Goal: Check status: Check status

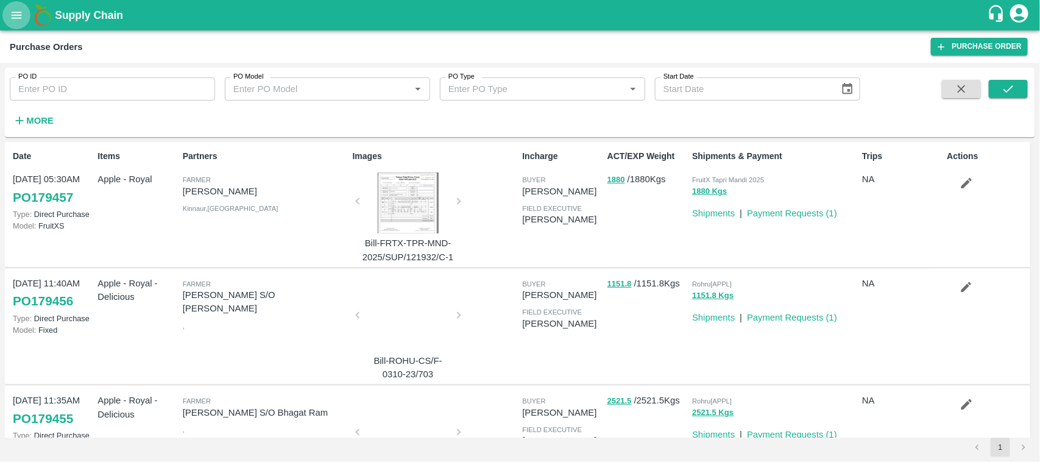
click at [20, 23] on button "open drawer" at bounding box center [16, 15] width 28 height 28
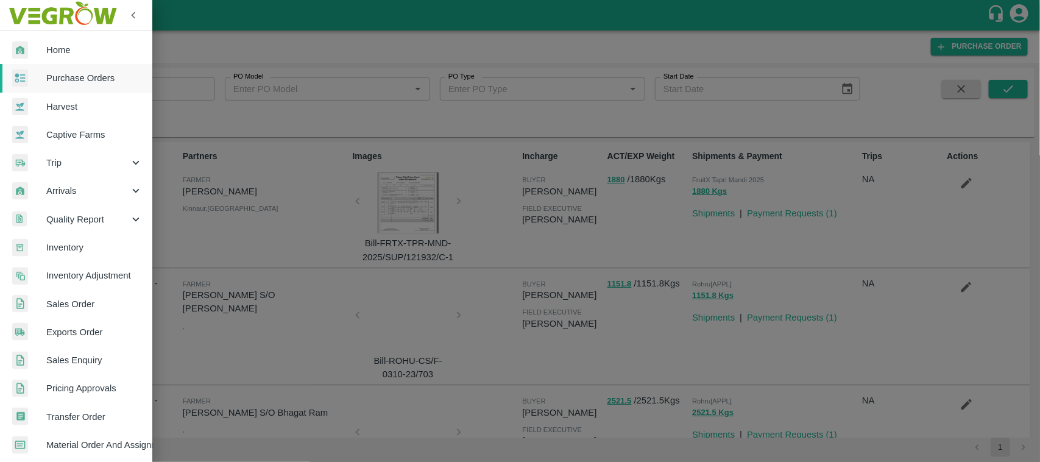
click at [72, 297] on span "Sales Order" at bounding box center [94, 303] width 96 height 13
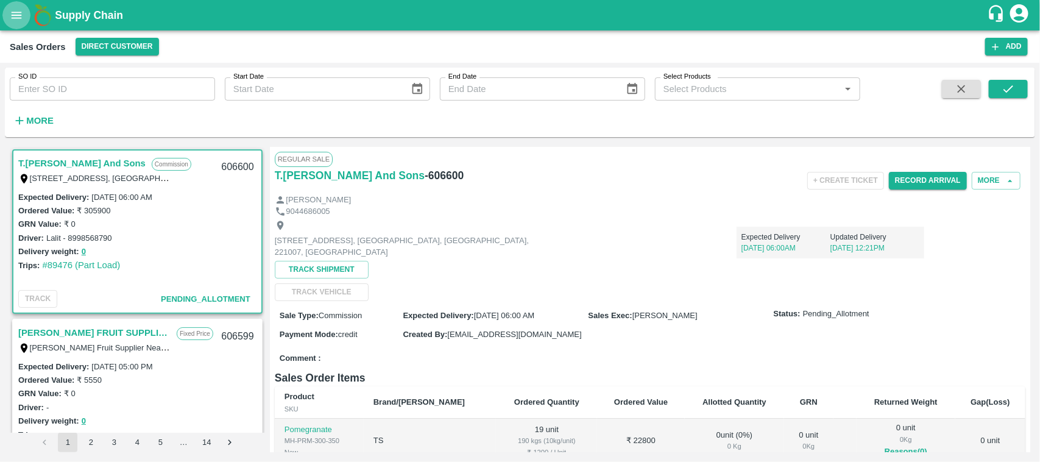
click at [10, 14] on icon "open drawer" at bounding box center [16, 15] width 13 height 13
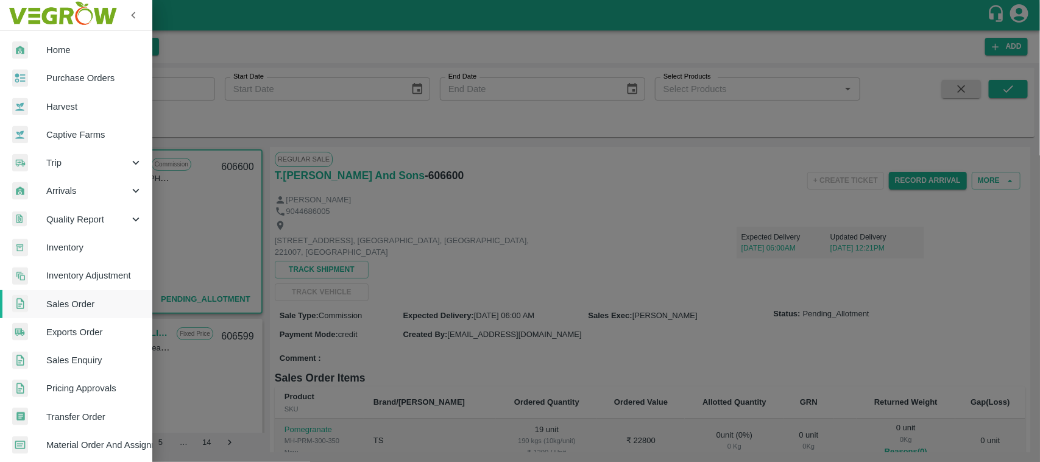
click at [71, 242] on span "Inventory" at bounding box center [94, 247] width 96 height 13
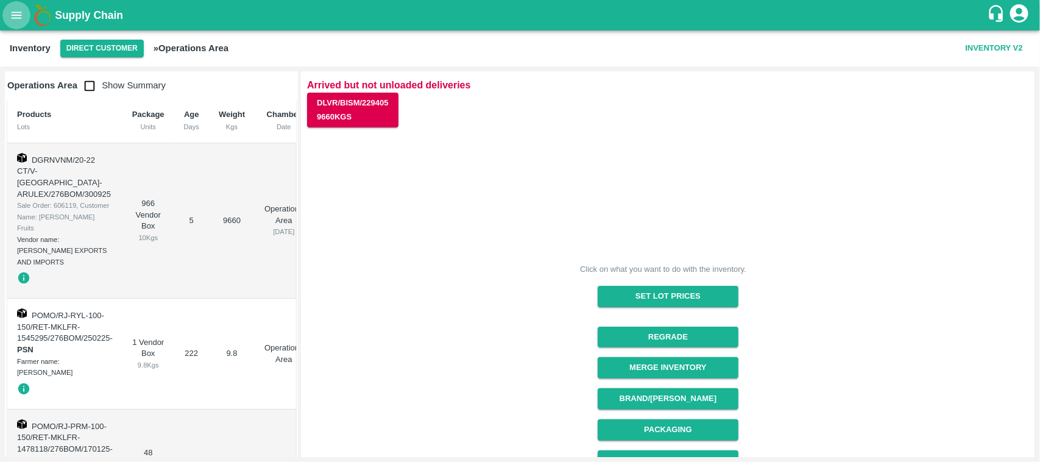
click at [16, 19] on icon "open drawer" at bounding box center [16, 15] width 13 height 13
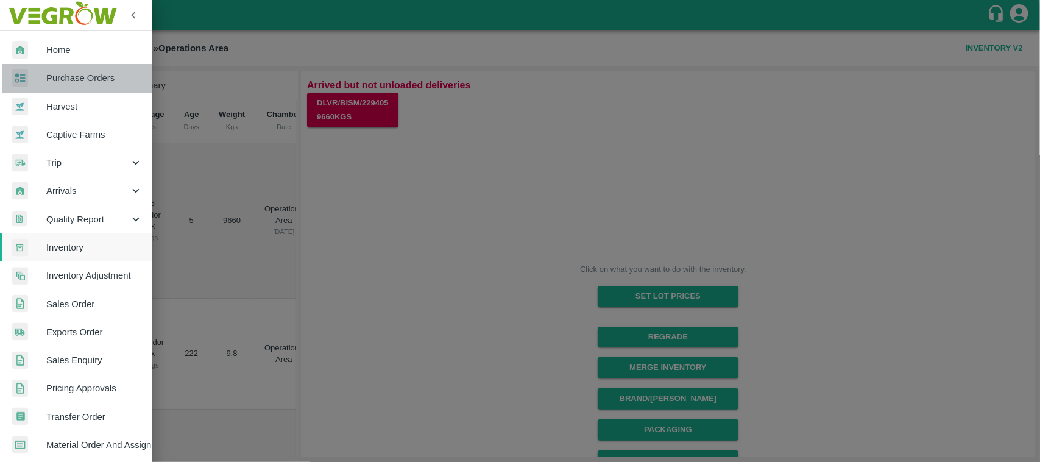
click at [82, 87] on link "Purchase Orders" at bounding box center [76, 78] width 152 height 28
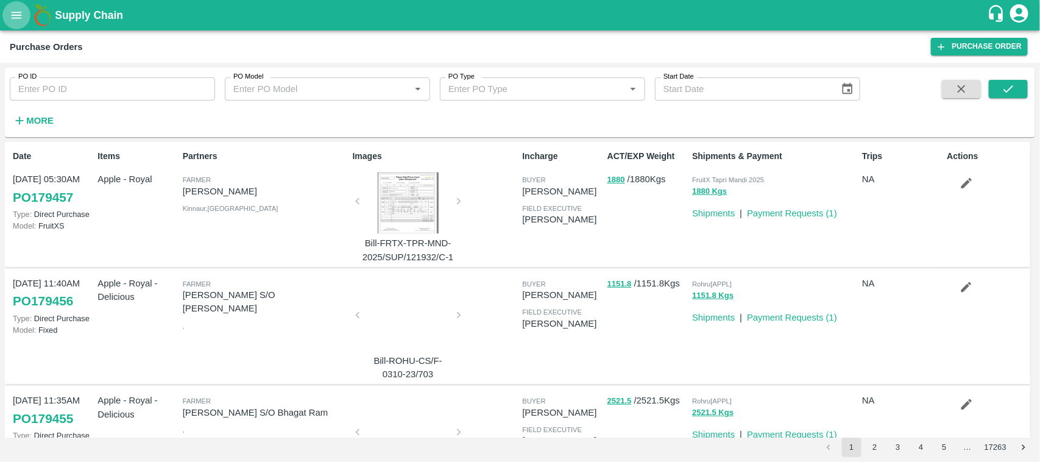
click at [17, 21] on icon "open drawer" at bounding box center [16, 15] width 13 height 13
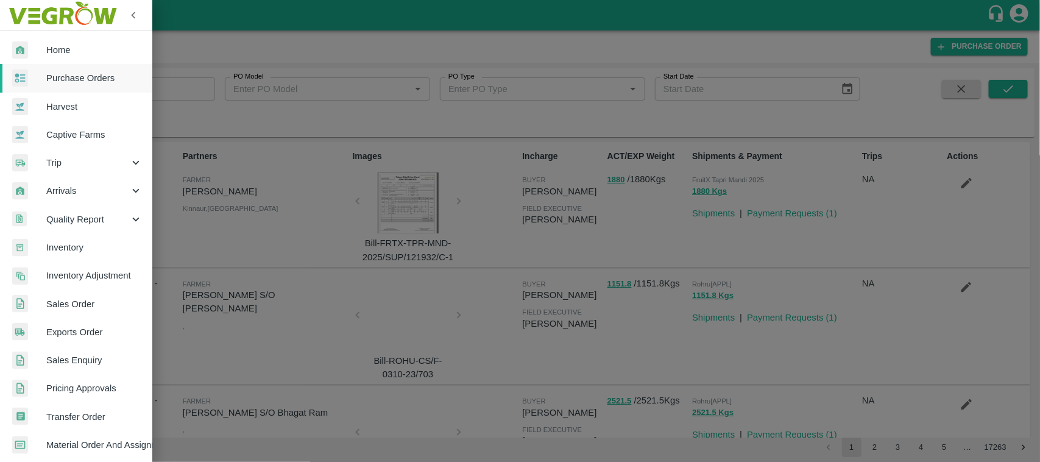
click at [361, 46] on div at bounding box center [520, 231] width 1040 height 462
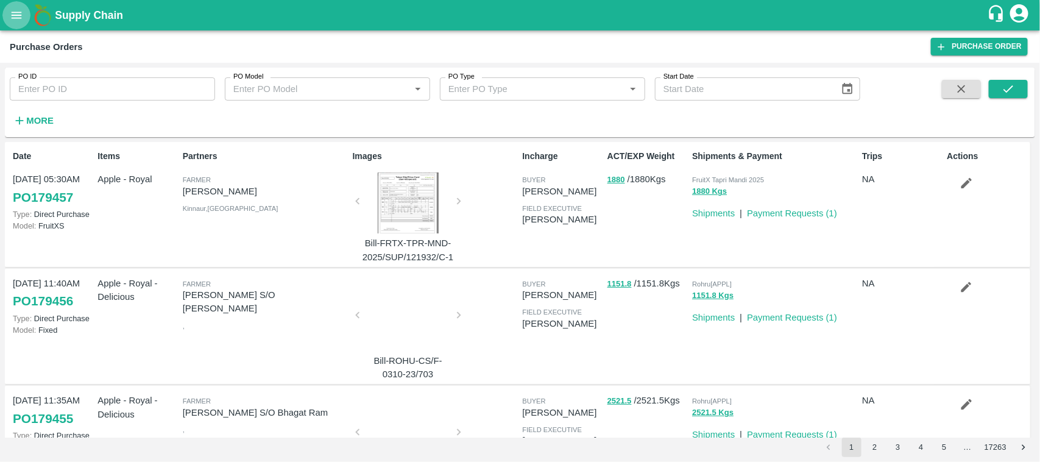
click at [8, 10] on button "open drawer" at bounding box center [16, 15] width 28 height 28
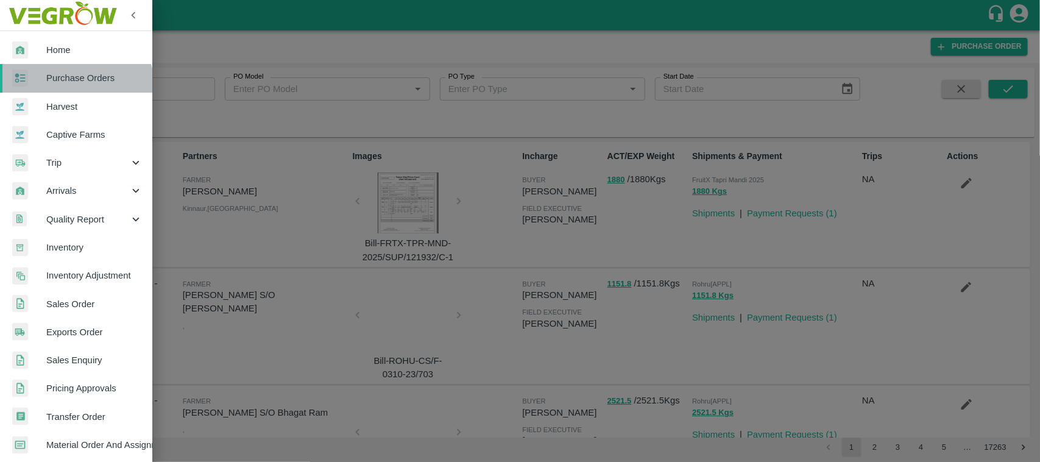
click at [68, 89] on link "Purchase Orders" at bounding box center [76, 78] width 152 height 28
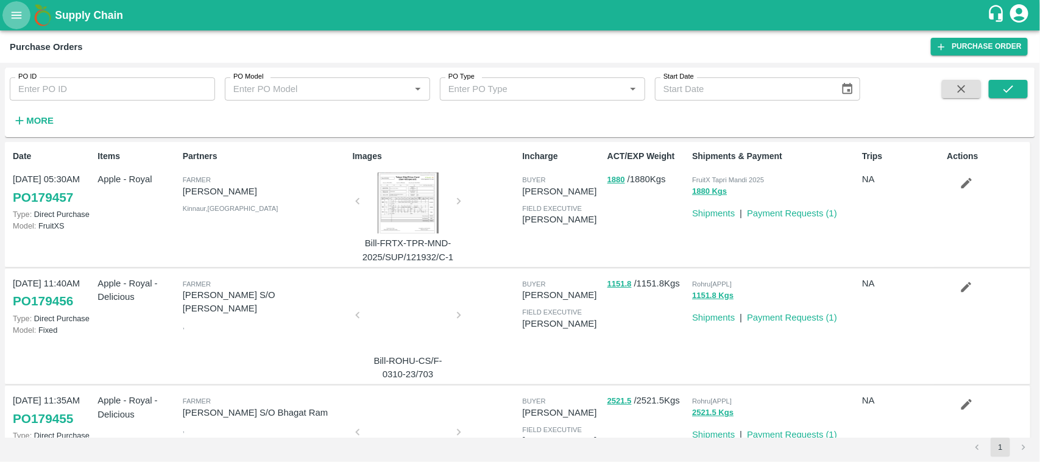
click at [12, 21] on icon "open drawer" at bounding box center [16, 15] width 13 height 13
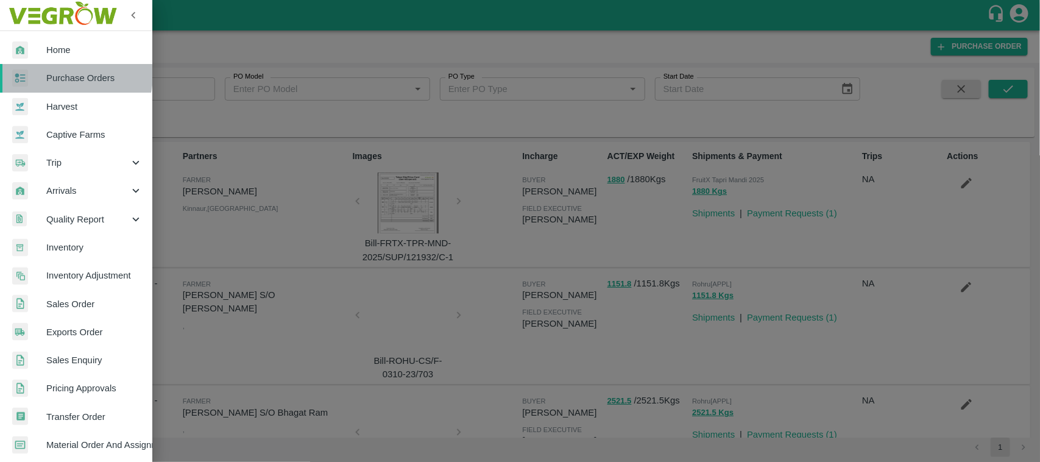
click at [64, 75] on span "Purchase Orders" at bounding box center [94, 77] width 96 height 13
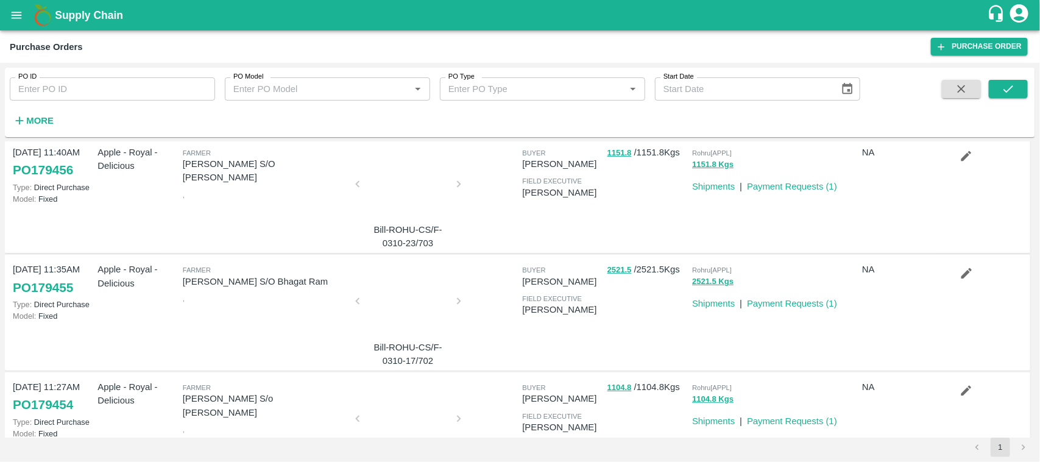
scroll to position [134, 0]
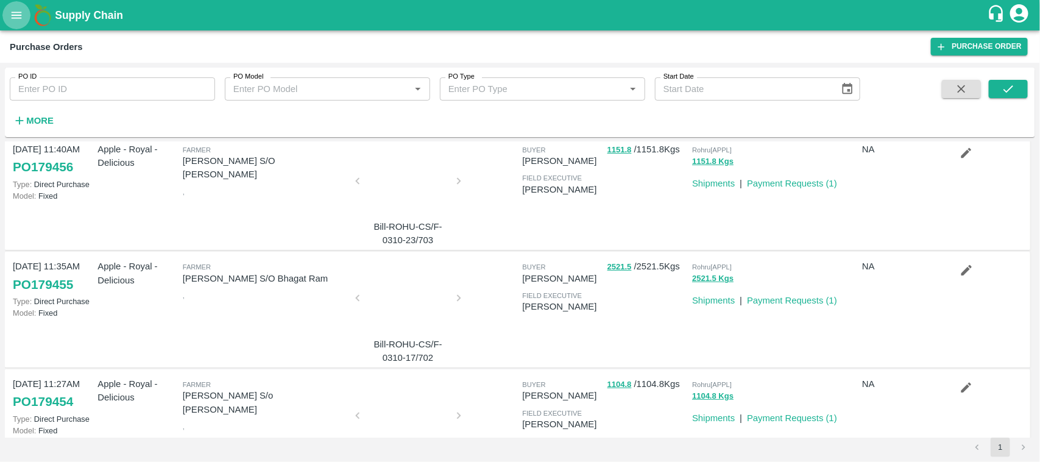
click at [17, 4] on button "open drawer" at bounding box center [16, 15] width 28 height 28
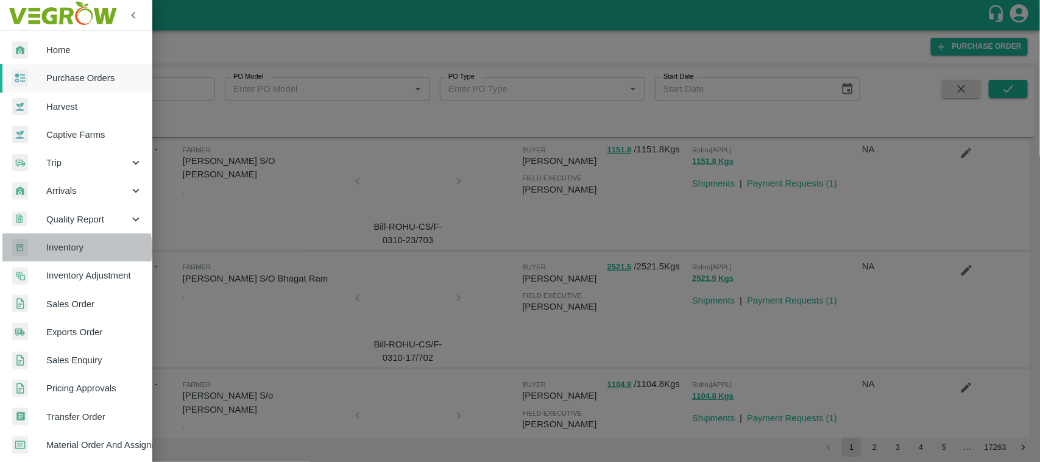
click at [62, 249] on span "Inventory" at bounding box center [94, 247] width 96 height 13
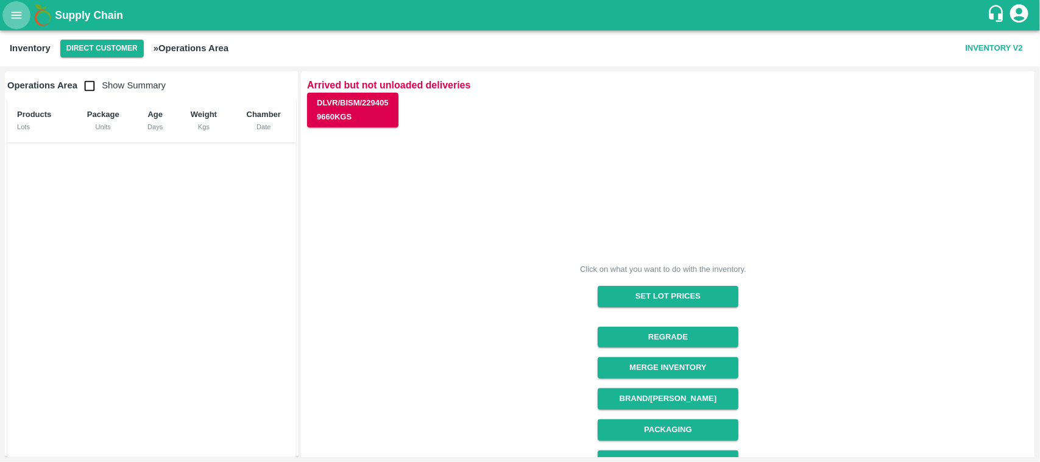
click at [14, 14] on icon "open drawer" at bounding box center [16, 15] width 13 height 13
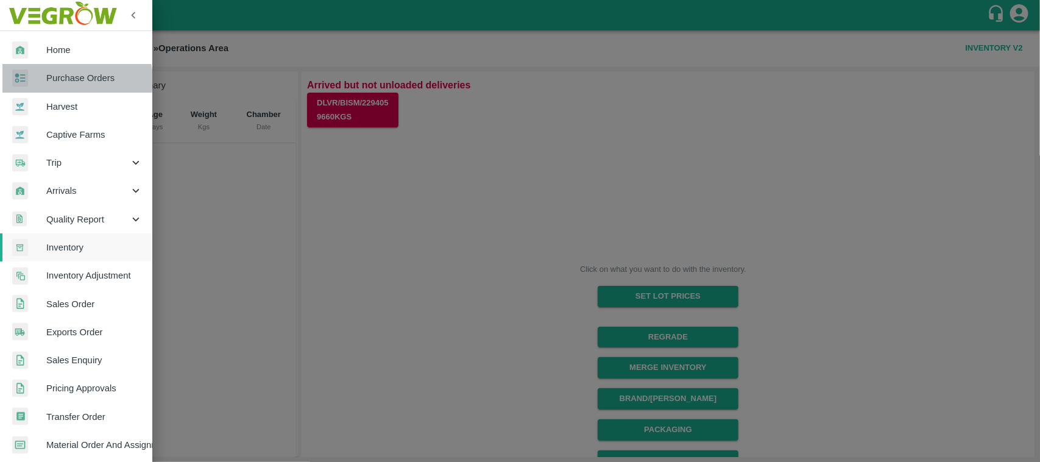
click at [68, 80] on span "Purchase Orders" at bounding box center [94, 77] width 96 height 13
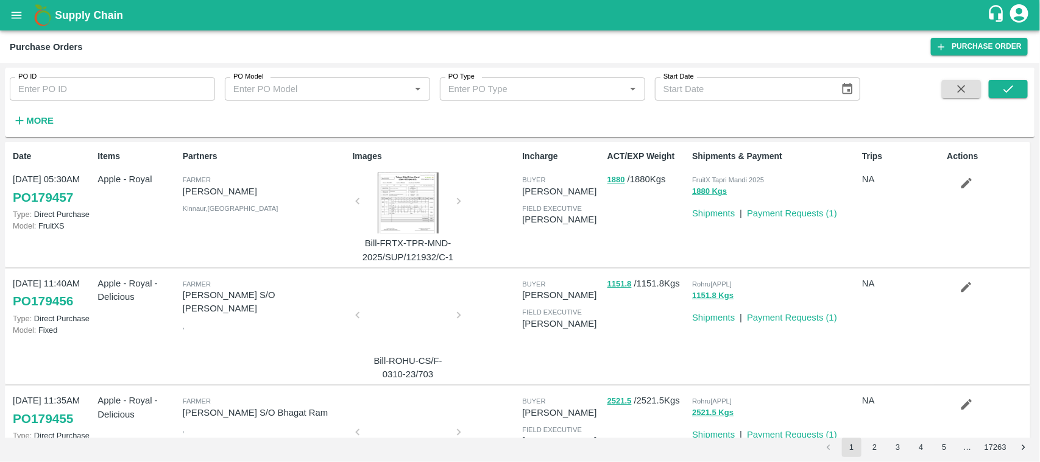
click at [13, 3] on button "open drawer" at bounding box center [16, 15] width 28 height 28
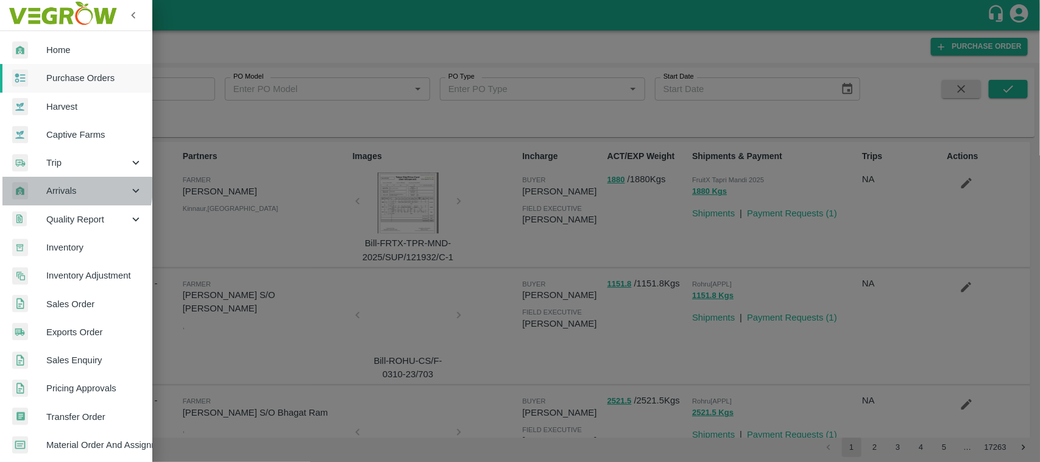
click at [66, 188] on span "Arrivals" at bounding box center [87, 190] width 83 height 13
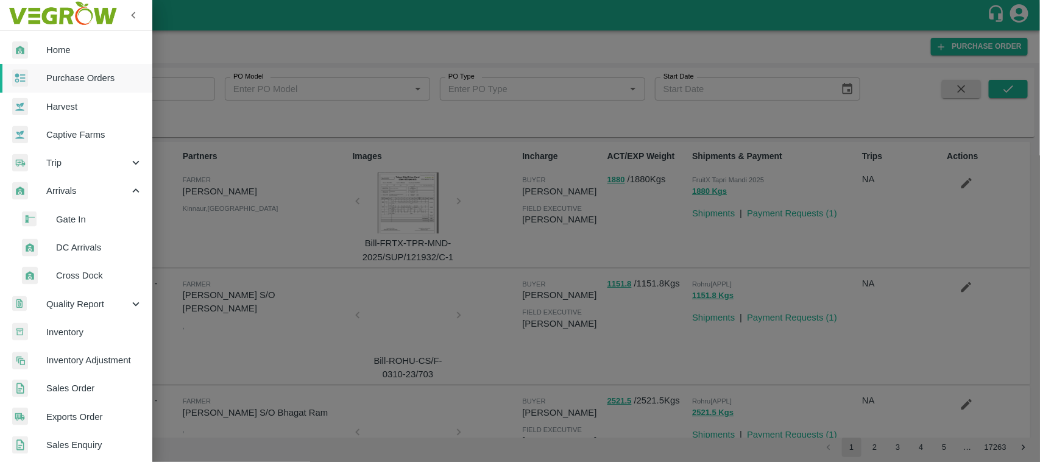
click at [75, 247] on span "DC Arrivals" at bounding box center [99, 247] width 86 height 13
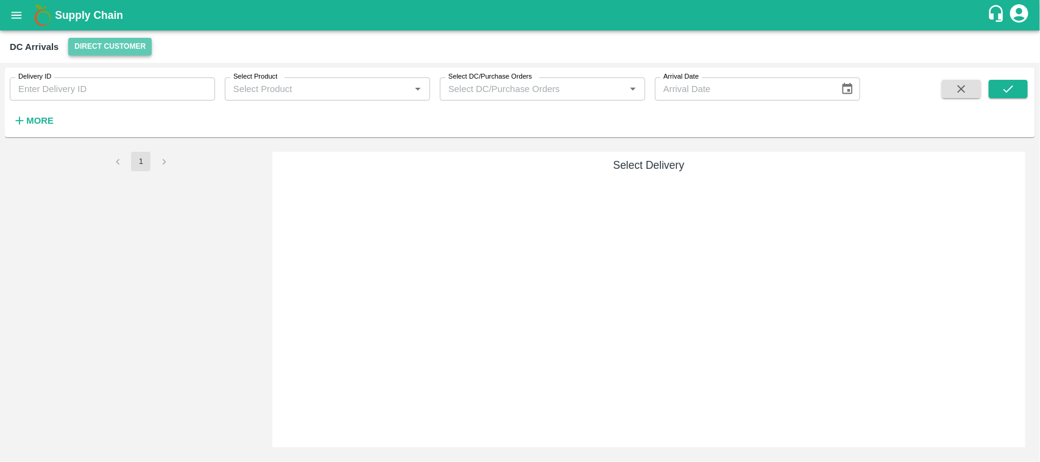
click at [138, 41] on button "Direct Customer" at bounding box center [109, 47] width 83 height 18
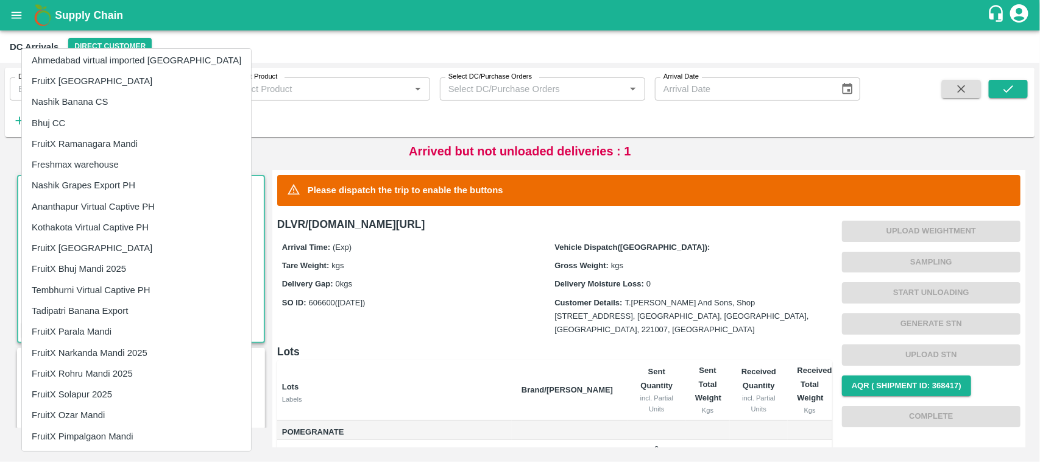
scroll to position [2, 0]
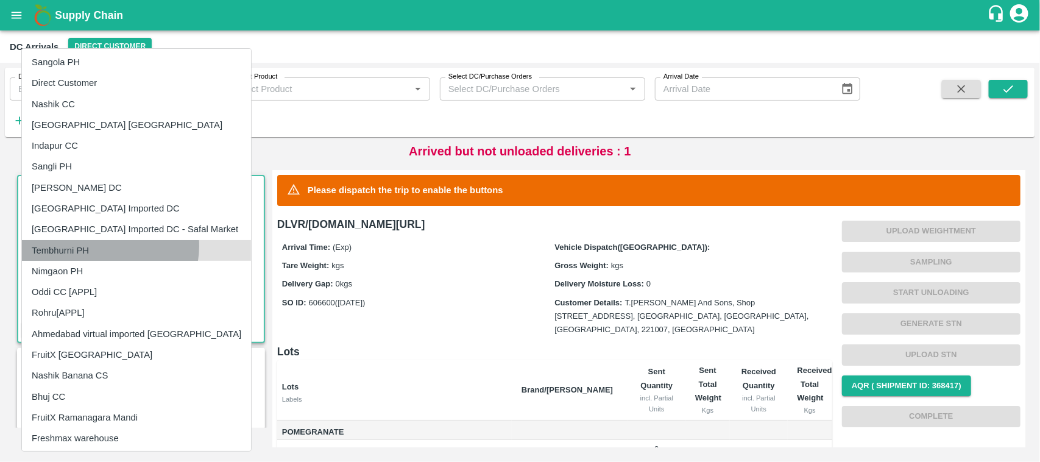
click at [110, 245] on li "Tembhurni PH" at bounding box center [136, 250] width 229 height 21
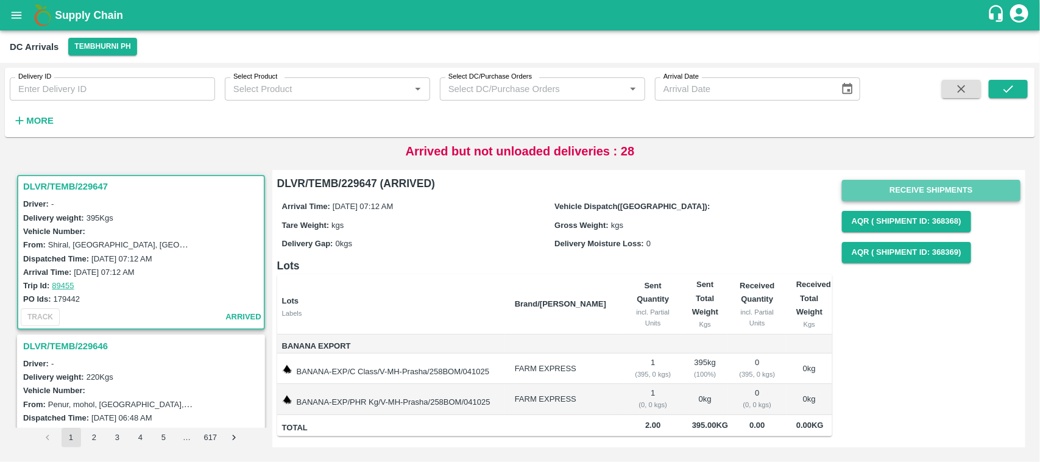
click at [932, 189] on button "Receive Shipments" at bounding box center [931, 190] width 178 height 21
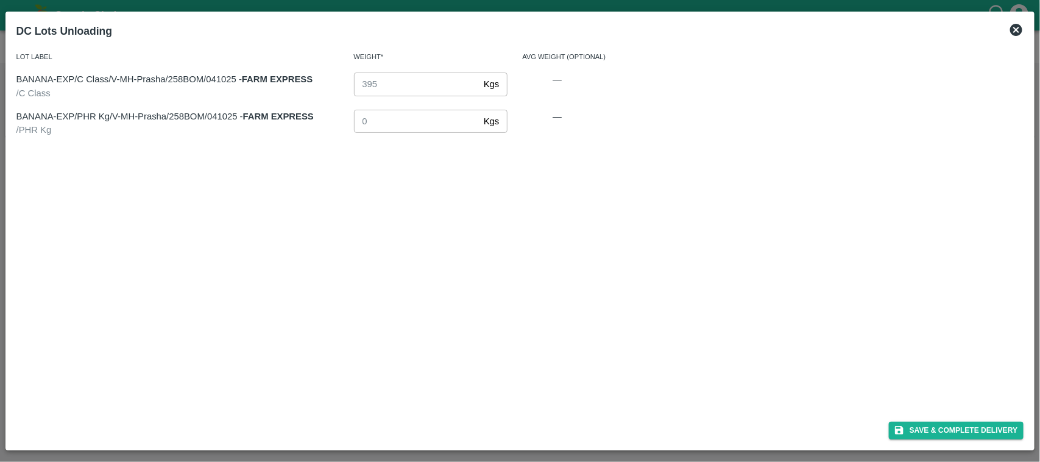
click at [1018, 27] on icon at bounding box center [1016, 30] width 15 height 15
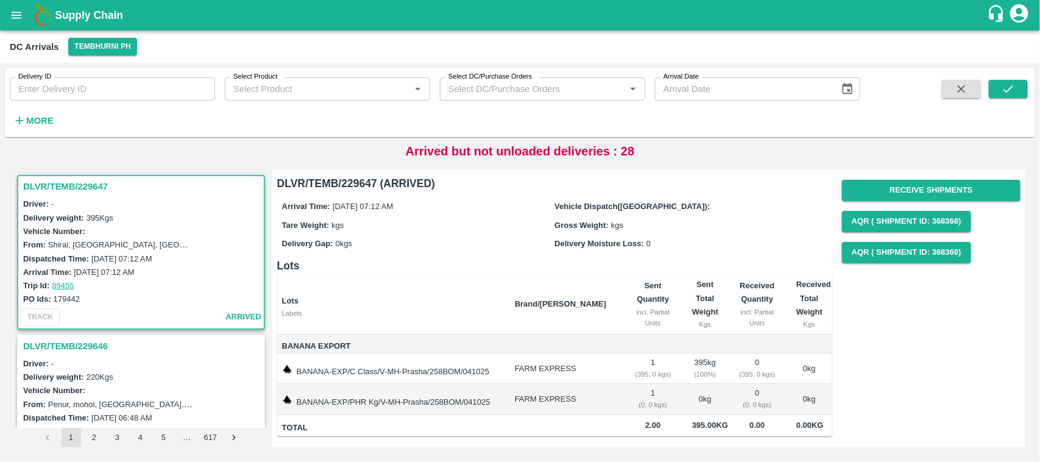
scroll to position [55, 0]
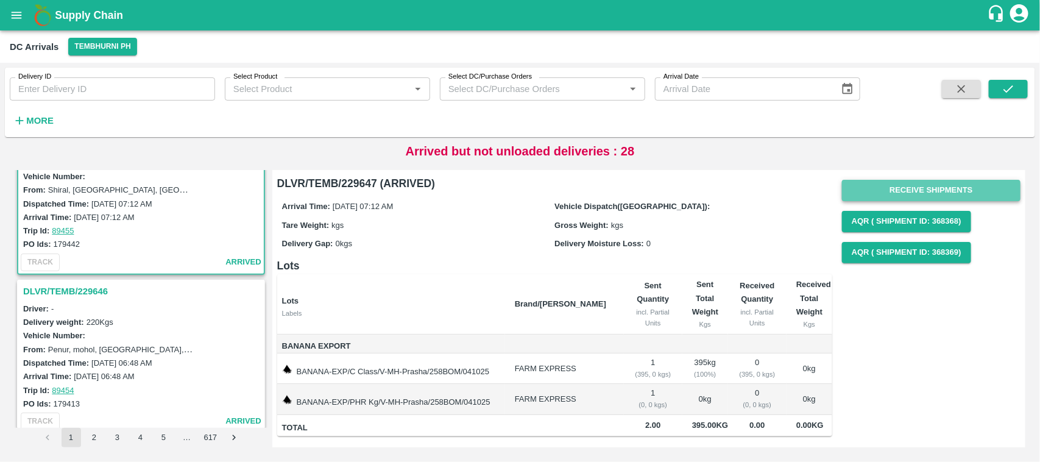
click at [956, 180] on button "Receive Shipments" at bounding box center [931, 190] width 178 height 21
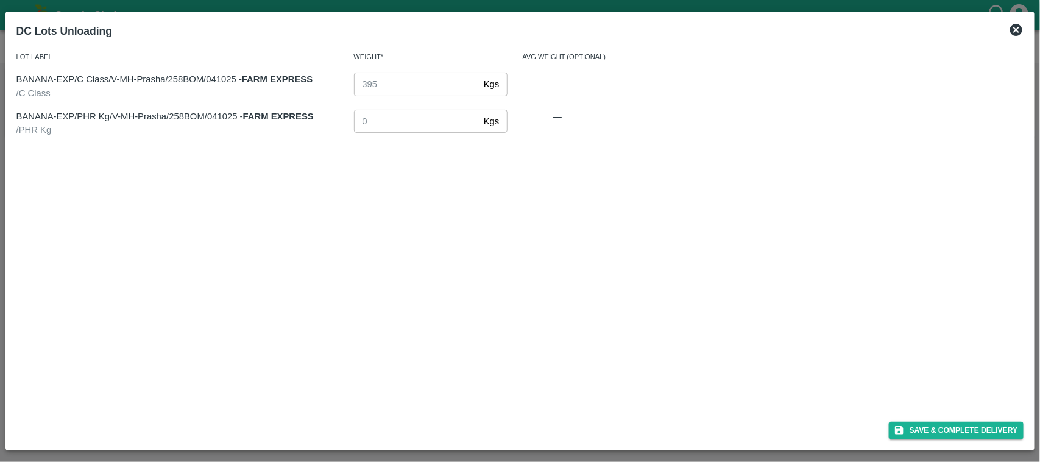
click at [1018, 30] on icon at bounding box center [1016, 30] width 15 height 15
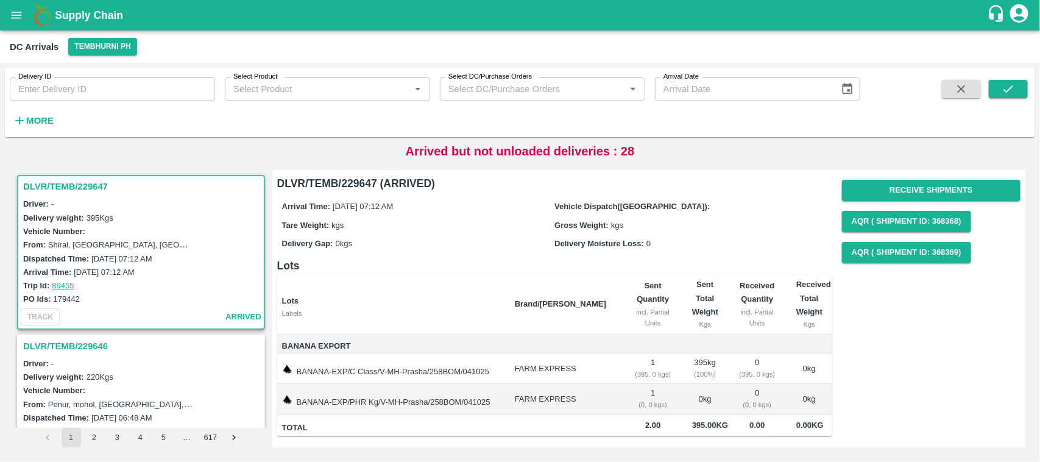
scroll to position [0, 0]
click at [927, 186] on button "Receive Shipments" at bounding box center [931, 190] width 178 height 21
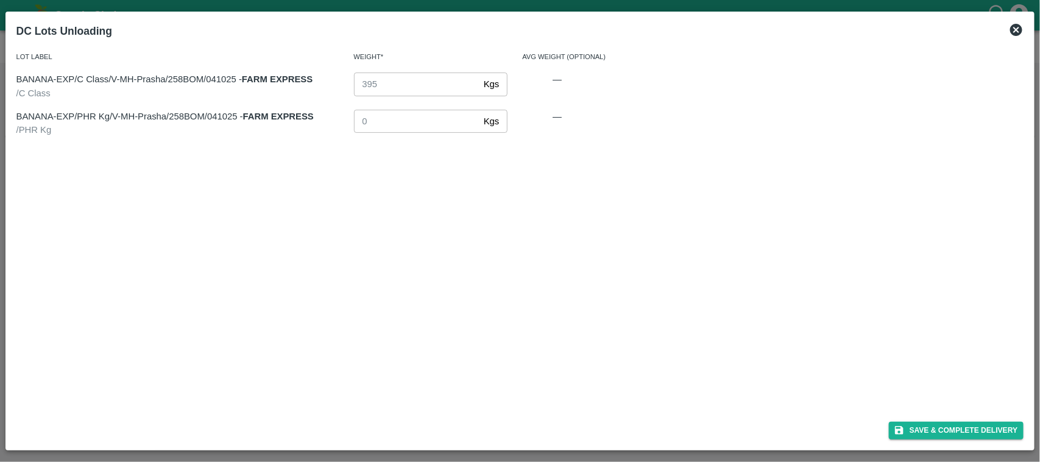
click at [1015, 37] on div "DC Lots Unloading" at bounding box center [520, 31] width 1017 height 27
click at [1017, 29] on icon at bounding box center [1016, 30] width 15 height 15
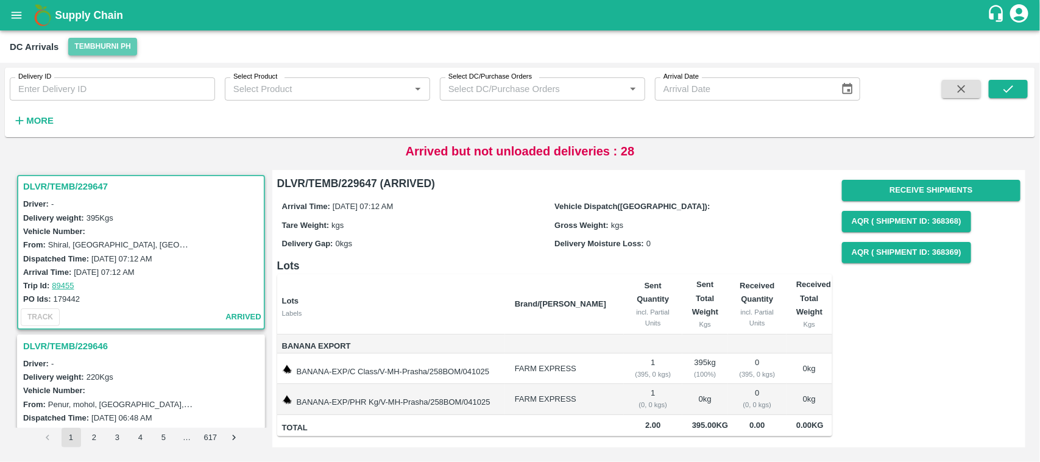
click at [113, 52] on button "Tembhurni PH" at bounding box center [102, 47] width 68 height 18
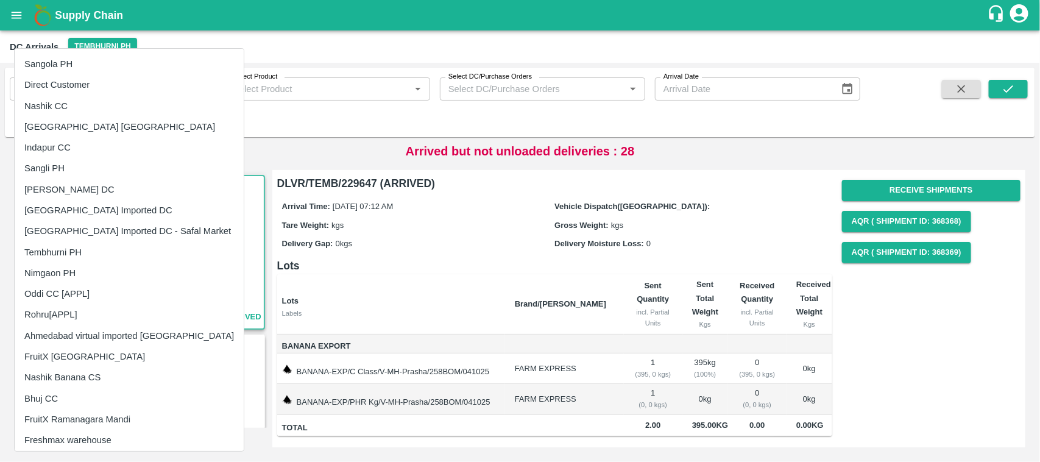
click at [275, 166] on div at bounding box center [520, 231] width 1040 height 462
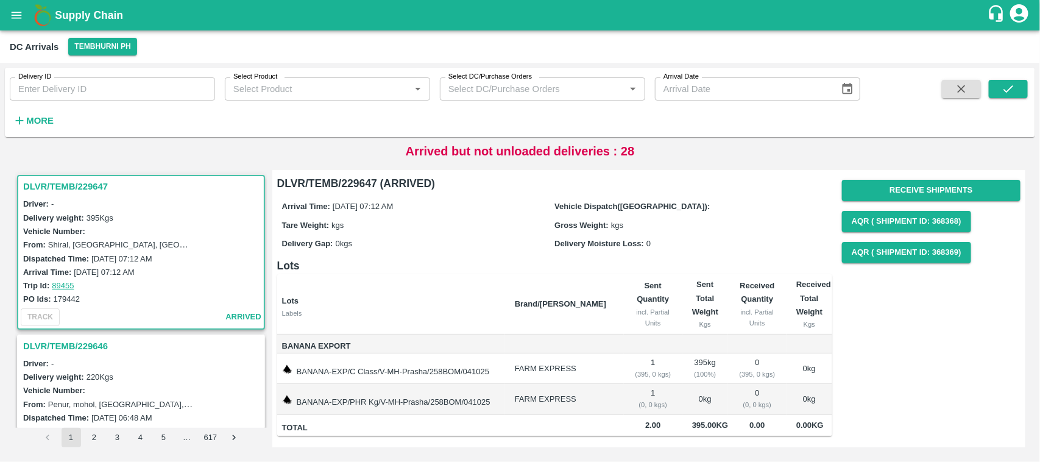
click at [68, 346] on h3 "DLVR/TEMB/229646" at bounding box center [142, 346] width 239 height 16
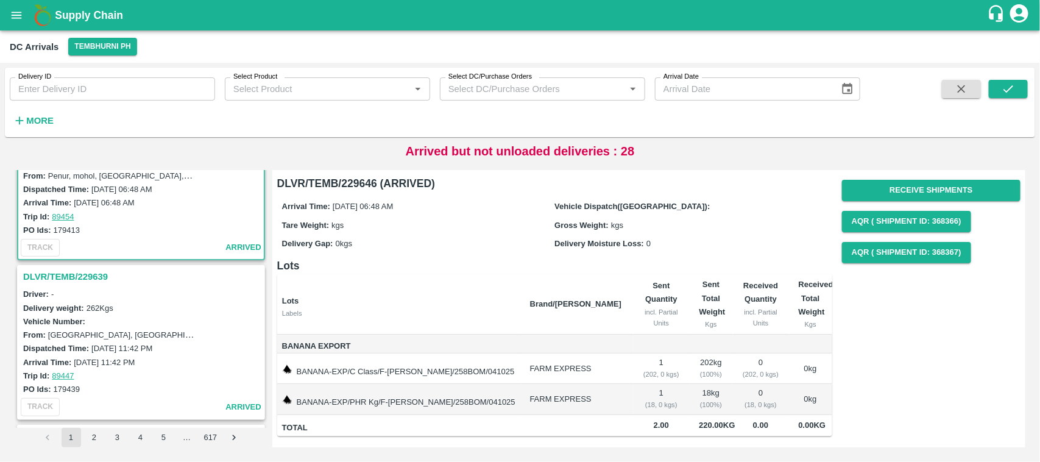
scroll to position [230, 0]
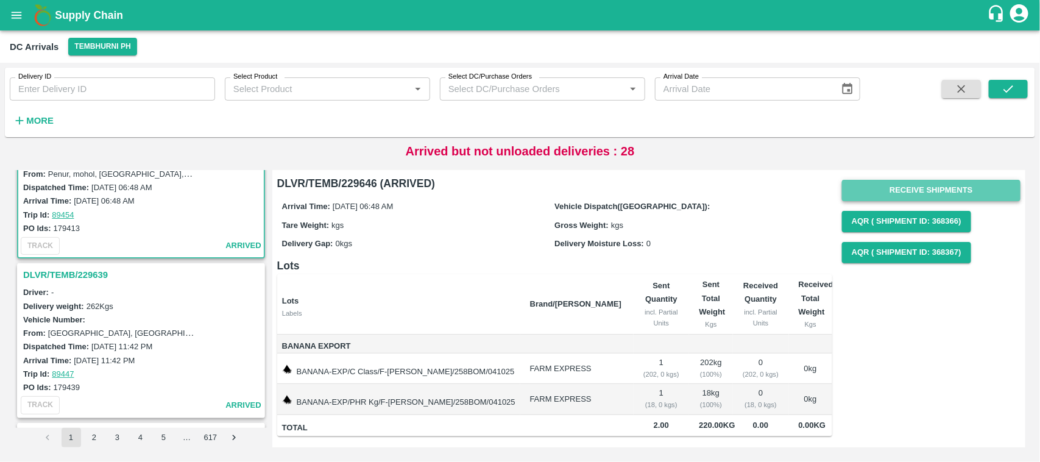
click at [889, 192] on button "Receive Shipments" at bounding box center [931, 190] width 178 height 21
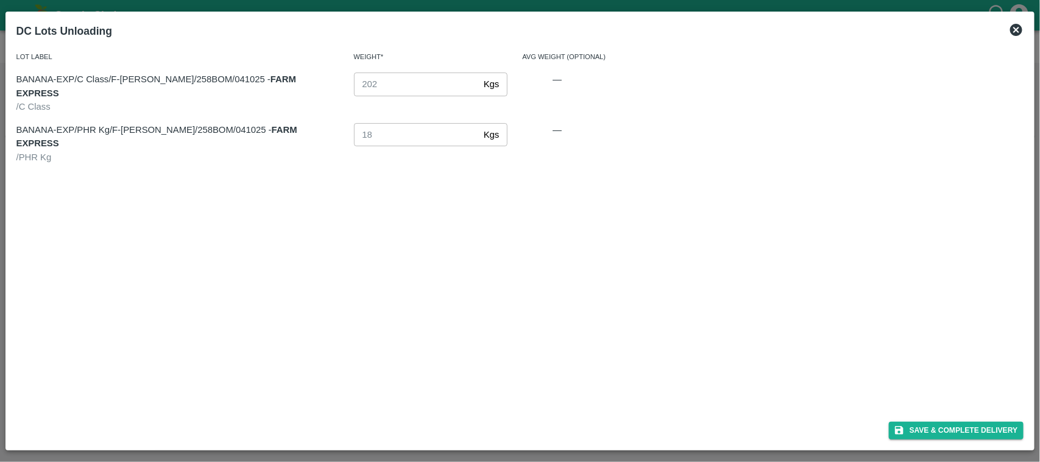
click at [1021, 30] on icon at bounding box center [1016, 30] width 12 height 12
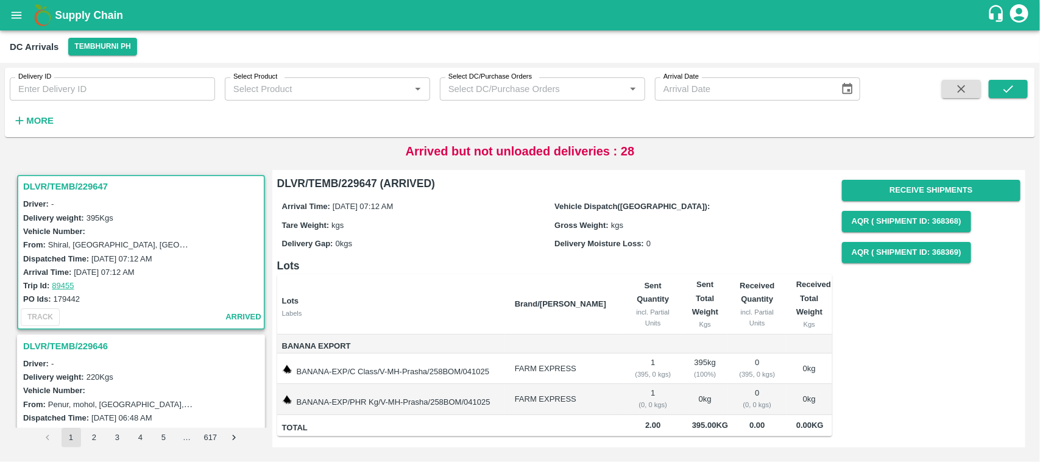
click at [7, 7] on button "open drawer" at bounding box center [16, 15] width 28 height 28
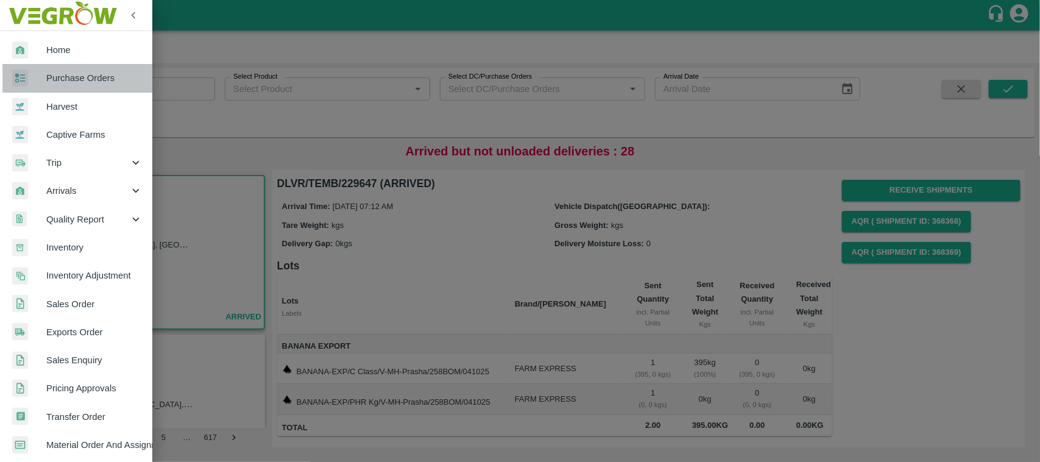
click at [89, 73] on span "Purchase Orders" at bounding box center [94, 77] width 96 height 13
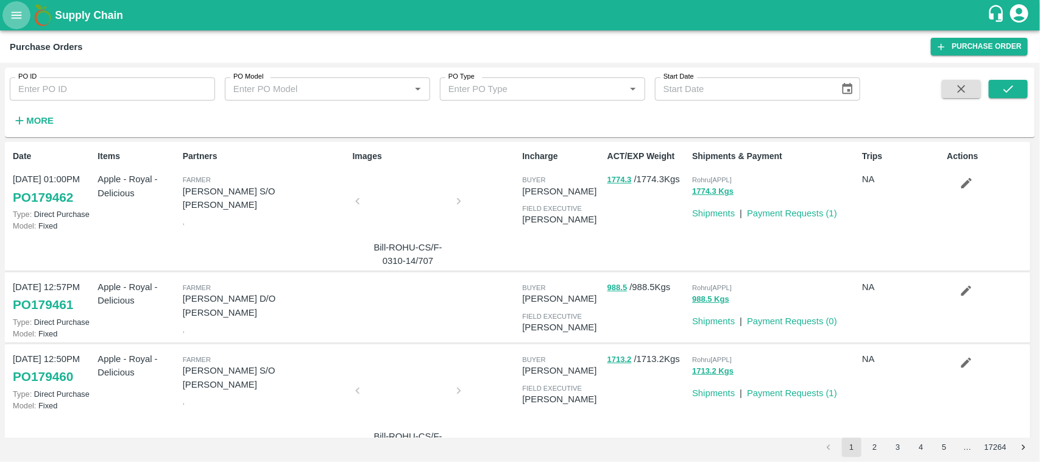
click at [22, 10] on icon "open drawer" at bounding box center [16, 15] width 13 height 13
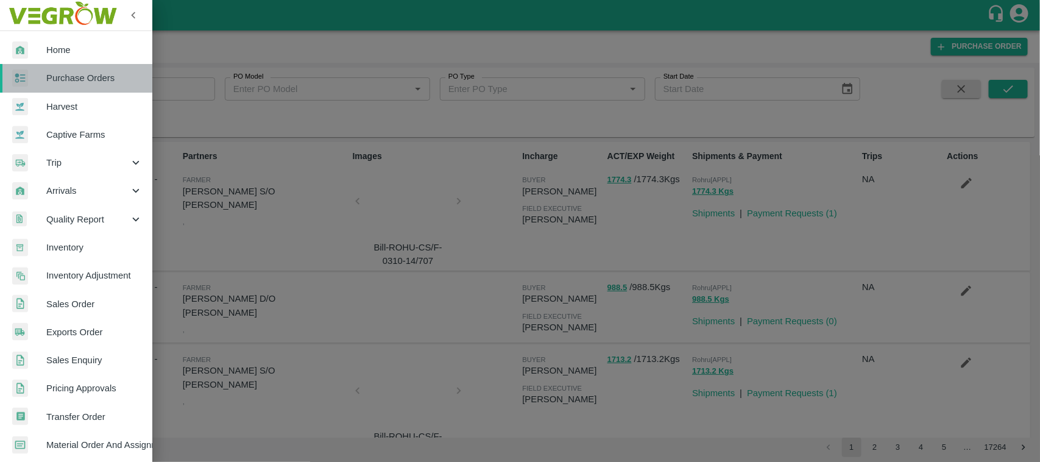
click at [93, 68] on link "Purchase Orders" at bounding box center [76, 78] width 152 height 28
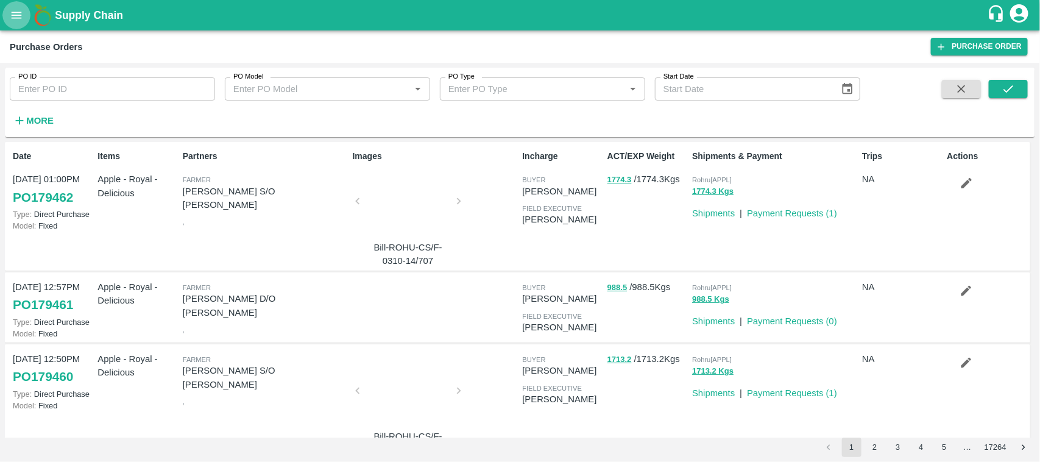
click at [20, 19] on icon "open drawer" at bounding box center [16, 15] width 13 height 13
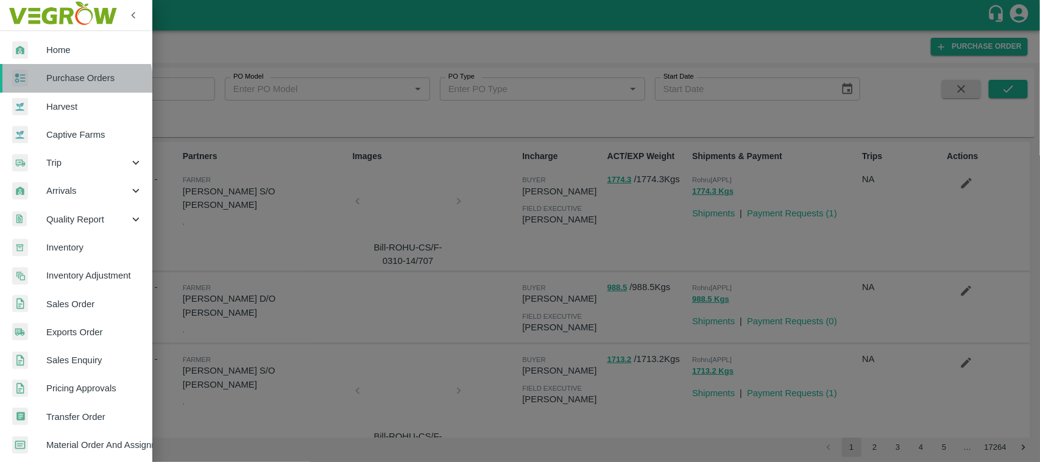
click at [64, 82] on span "Purchase Orders" at bounding box center [94, 77] width 96 height 13
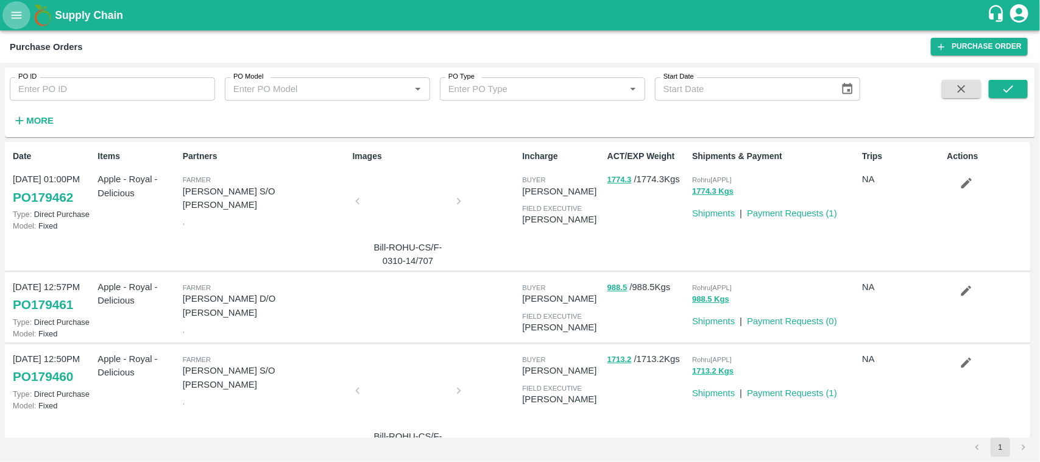
click at [17, 16] on icon "open drawer" at bounding box center [16, 15] width 13 height 13
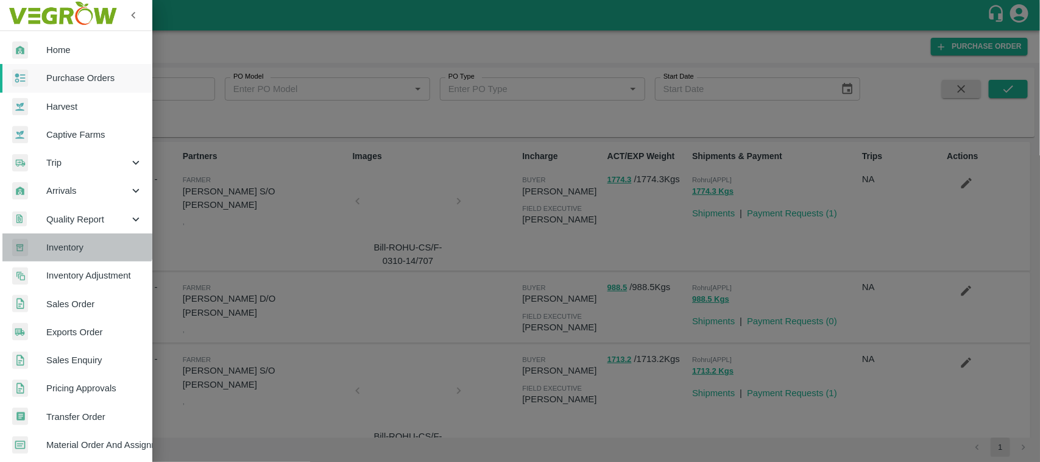
click at [65, 238] on link "Inventory" at bounding box center [76, 247] width 152 height 28
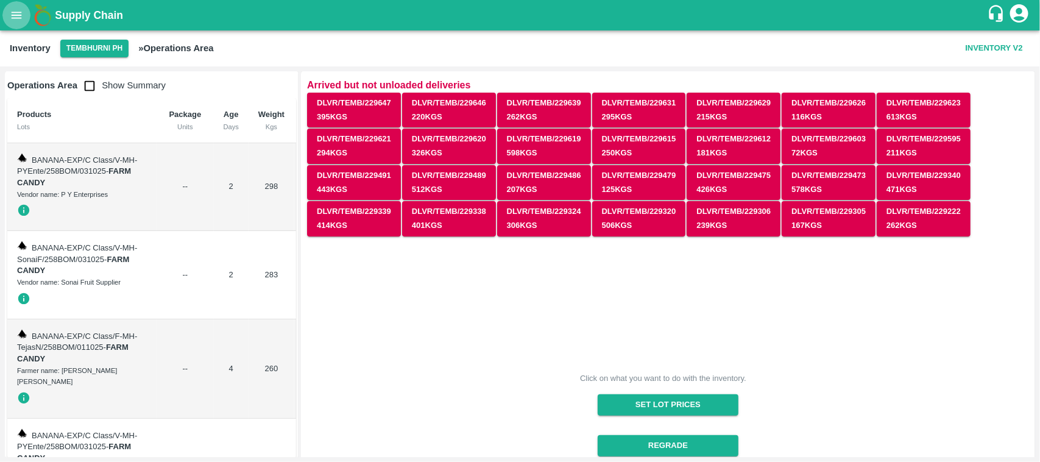
click at [11, 1] on button "open drawer" at bounding box center [16, 15] width 28 height 28
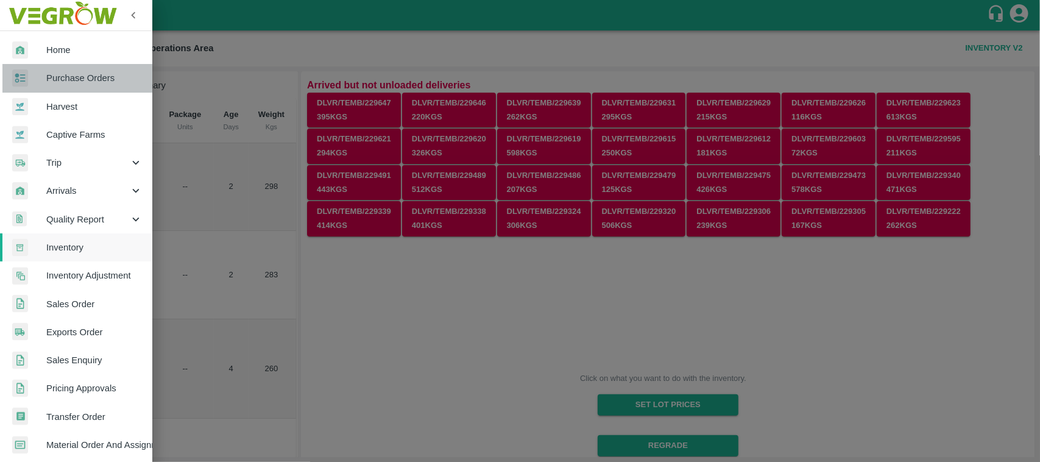
click at [80, 72] on span "Purchase Orders" at bounding box center [94, 77] width 96 height 13
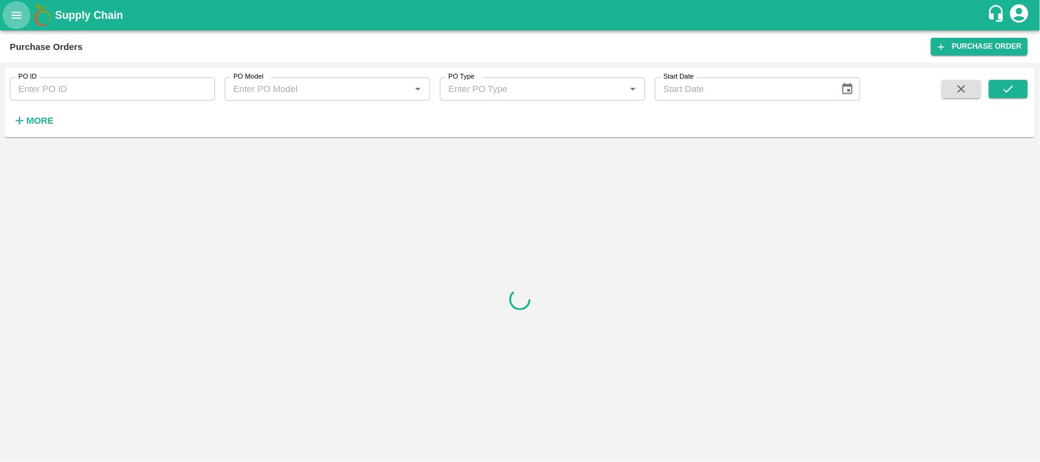
click at [11, 6] on button "open drawer" at bounding box center [16, 15] width 28 height 28
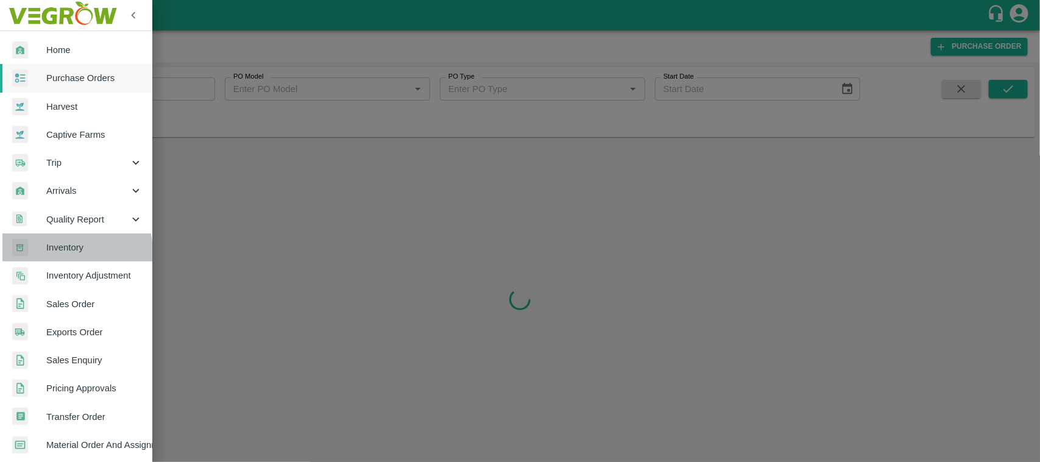
click at [66, 252] on span "Inventory" at bounding box center [94, 247] width 96 height 13
